Goal: Task Accomplishment & Management: Use online tool/utility

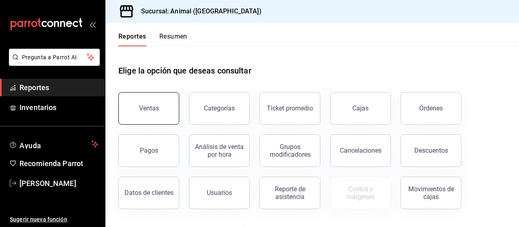
click at [132, 112] on button "Ventas" at bounding box center [148, 108] width 61 height 32
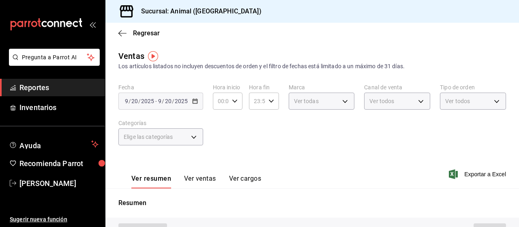
type input "PARROT,UBER_EATS,RAPPI,DIDI_FOOD,ONLINE"
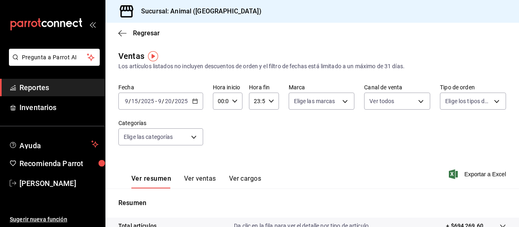
click at [159, 103] on input "9" at bounding box center [160, 101] width 4 height 6
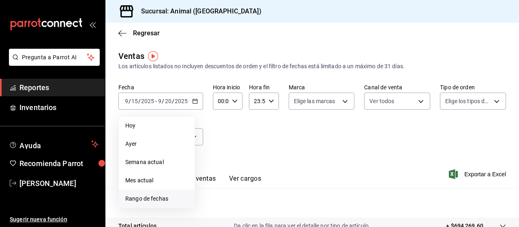
click at [152, 194] on span "Rango de fechas" at bounding box center [156, 198] width 63 height 9
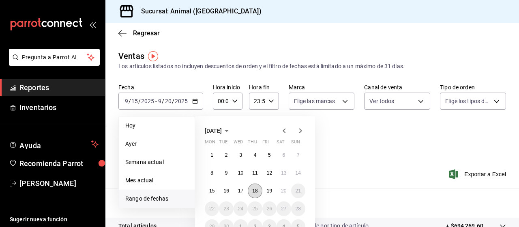
click at [253, 186] on button "18" at bounding box center [255, 190] width 14 height 15
click at [268, 188] on abbr "19" at bounding box center [269, 191] width 5 height 6
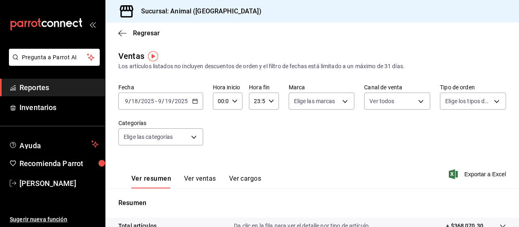
click at [169, 107] on div "[DATE] [DATE] - [DATE] [DATE]" at bounding box center [160, 100] width 85 height 17
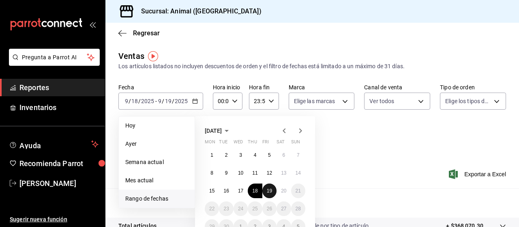
click at [270, 188] on abbr "19" at bounding box center [269, 191] width 5 height 6
click at [284, 192] on abbr "20" at bounding box center [283, 191] width 5 height 6
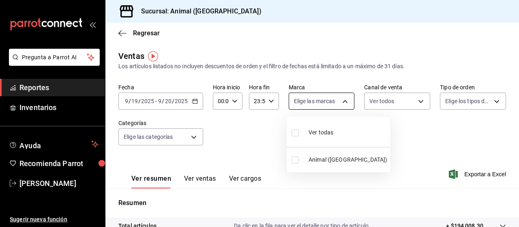
click at [312, 96] on body "Pregunta a Parrot AI Reportes Inventarios Ayuda Recomienda Parrot [PERSON_NAME]…" at bounding box center [259, 113] width 519 height 227
click at [296, 135] on input "checkbox" at bounding box center [294, 132] width 7 height 7
checkbox input "true"
type input "96838179-8fbb-4073-aae3-1789726318c8"
checkbox input "true"
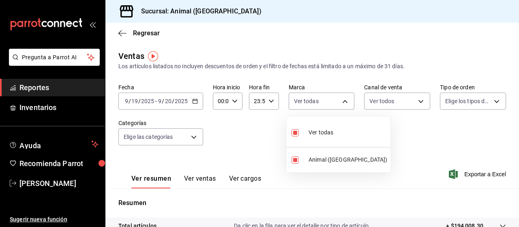
click at [378, 100] on div at bounding box center [259, 113] width 519 height 227
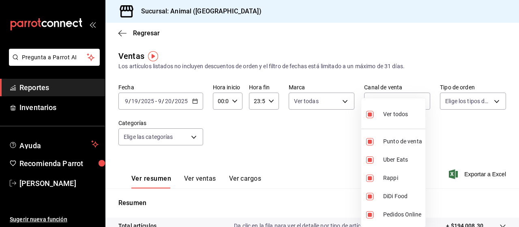
click at [378, 100] on body "Pregunta a Parrot AI Reportes Inventarios Ayuda Recomienda Parrot [PERSON_NAME]…" at bounding box center [259, 113] width 519 height 227
click at [364, 115] on li "Ver todos" at bounding box center [393, 113] width 64 height 24
checkbox input "false"
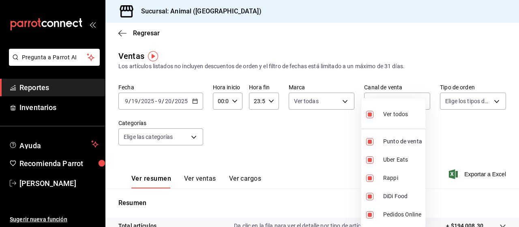
checkbox input "false"
click at [374, 114] on label at bounding box center [371, 114] width 11 height 12
click at [373, 114] on input "checkbox" at bounding box center [369, 114] width 7 height 7
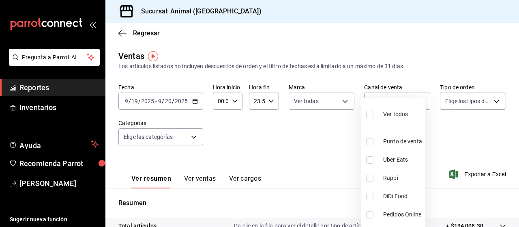
checkbox input "false"
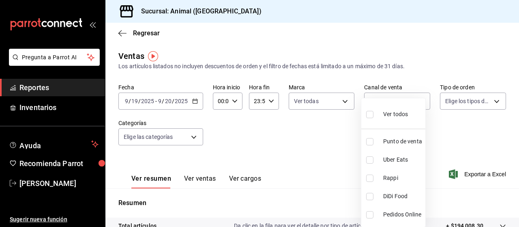
checkbox input "false"
click at [371, 114] on input "checkbox" at bounding box center [369, 114] width 7 height 7
checkbox input "true"
type input "PARROT,UBER_EATS,RAPPI,DIDI_FOOD,ONLINE"
checkbox input "true"
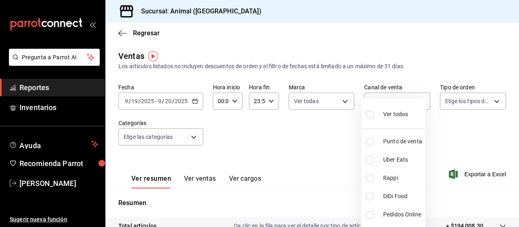
checkbox input "true"
click at [440, 105] on div at bounding box center [259, 113] width 519 height 227
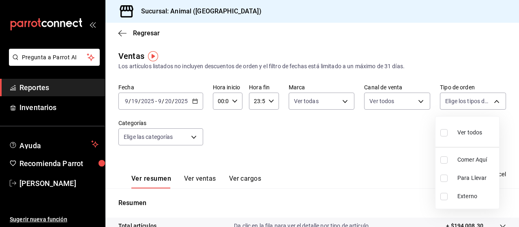
click at [440, 105] on body "Pregunta a Parrot AI Reportes Inventarios Ayuda Recomienda Parrot [PERSON_NAME]…" at bounding box center [259, 113] width 519 height 227
click at [442, 130] on input "checkbox" at bounding box center [443, 132] width 7 height 7
checkbox input "true"
type input "89cc3392-1a89-49ed-91c4-e66ea58282e1,025cf6ae-25b7-4698-bb98-3d77af74a196,EXTER…"
checkbox input "true"
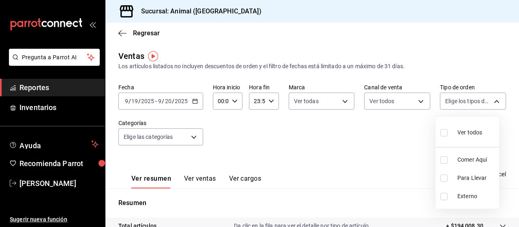
checkbox input "true"
click at [442, 130] on input "checkbox" at bounding box center [443, 132] width 7 height 7
checkbox input "false"
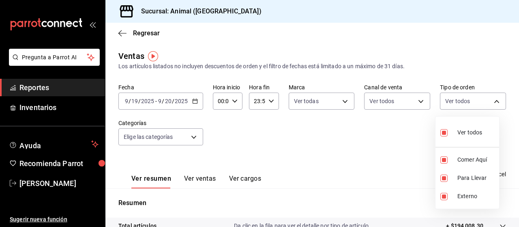
checkbox input "false"
click at [444, 130] on input "checkbox" at bounding box center [443, 132] width 7 height 7
checkbox input "true"
type input "89cc3392-1a89-49ed-91c4-e66ea58282e1,025cf6ae-25b7-4698-bb98-3d77af74a196,EXTER…"
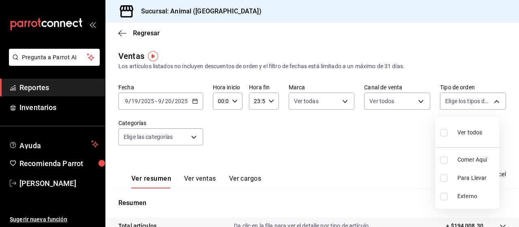
checkbox input "true"
click at [177, 139] on div at bounding box center [259, 113] width 519 height 227
click at [177, 139] on body "Pregunta a Parrot AI Reportes Inventarios Ayuda Recomienda Parrot [PERSON_NAME]…" at bounding box center [259, 113] width 519 height 227
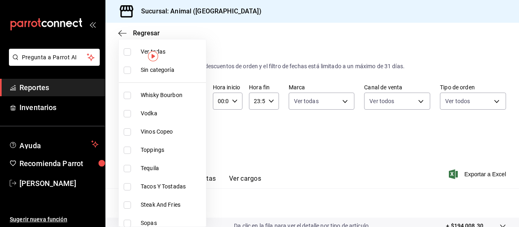
click at [129, 52] on input "checkbox" at bounding box center [127, 51] width 7 height 7
checkbox input "true"
type input "696422f3-042f-4992-a796-20cec1d2addd,ab2f2cdd-2d2d-455a-bd59-969ed93fbee5,5744a…"
checkbox input "true"
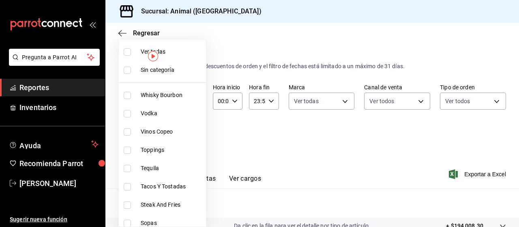
checkbox input "true"
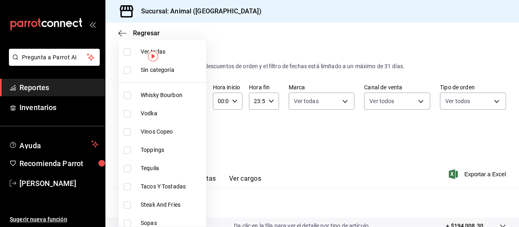
checkbox input "true"
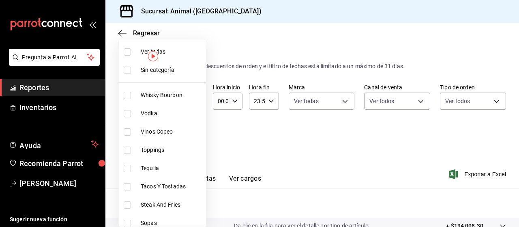
checkbox input "true"
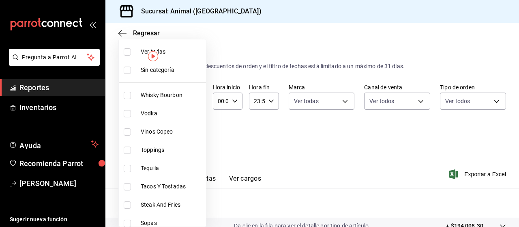
checkbox input "true"
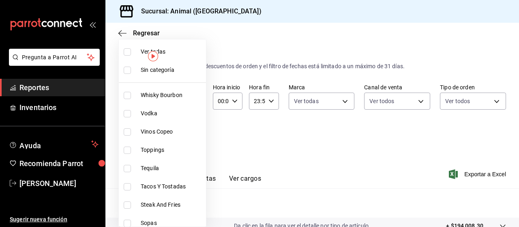
checkbox input "true"
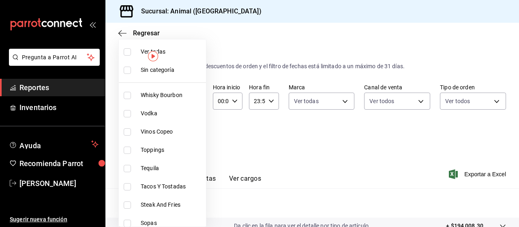
checkbox input "true"
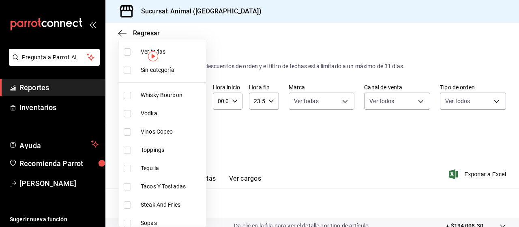
checkbox input "true"
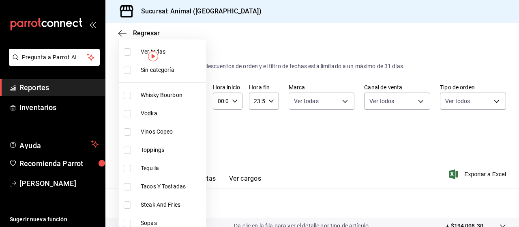
checkbox input "true"
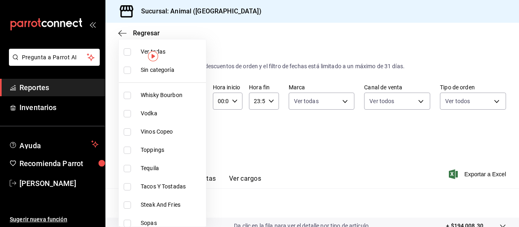
checkbox input "true"
click at [328, 133] on div at bounding box center [259, 113] width 519 height 227
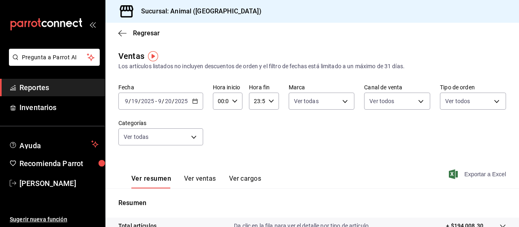
click at [463, 171] on span "Exportar a Excel" at bounding box center [478, 174] width 56 height 10
